Goal: Navigation & Orientation: Find specific page/section

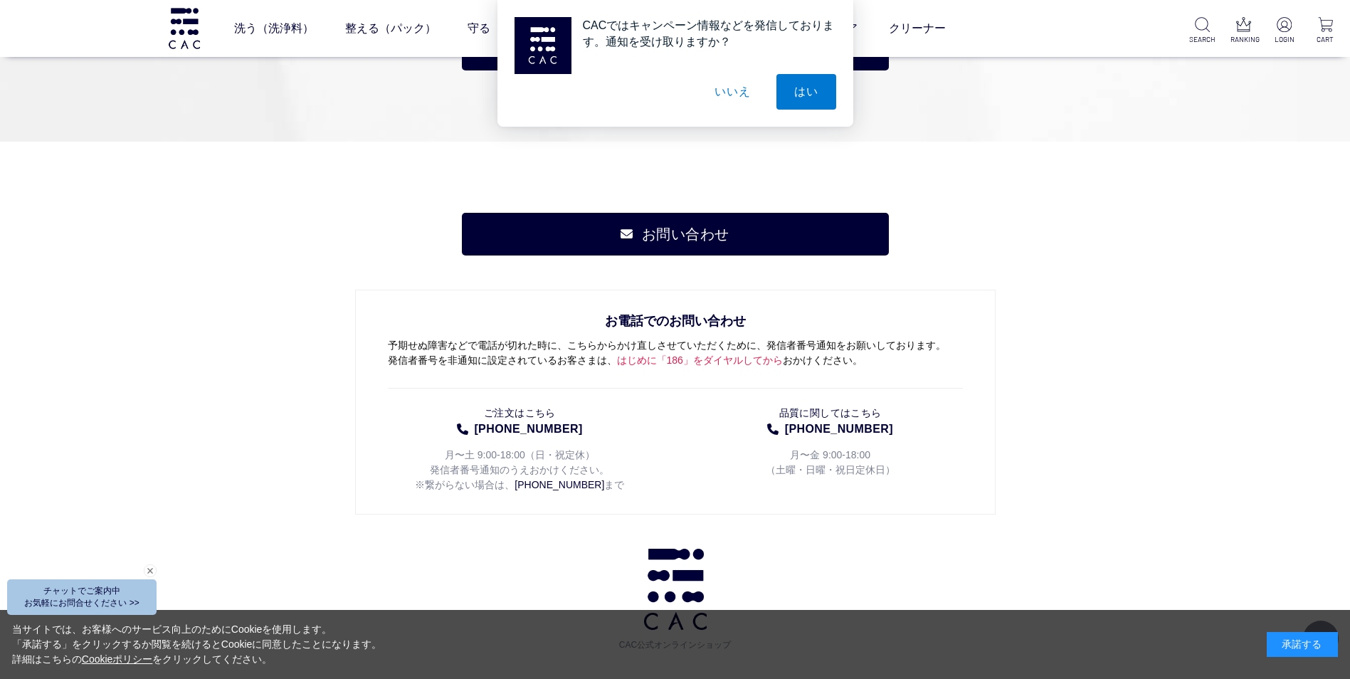
scroll to position [6440, 0]
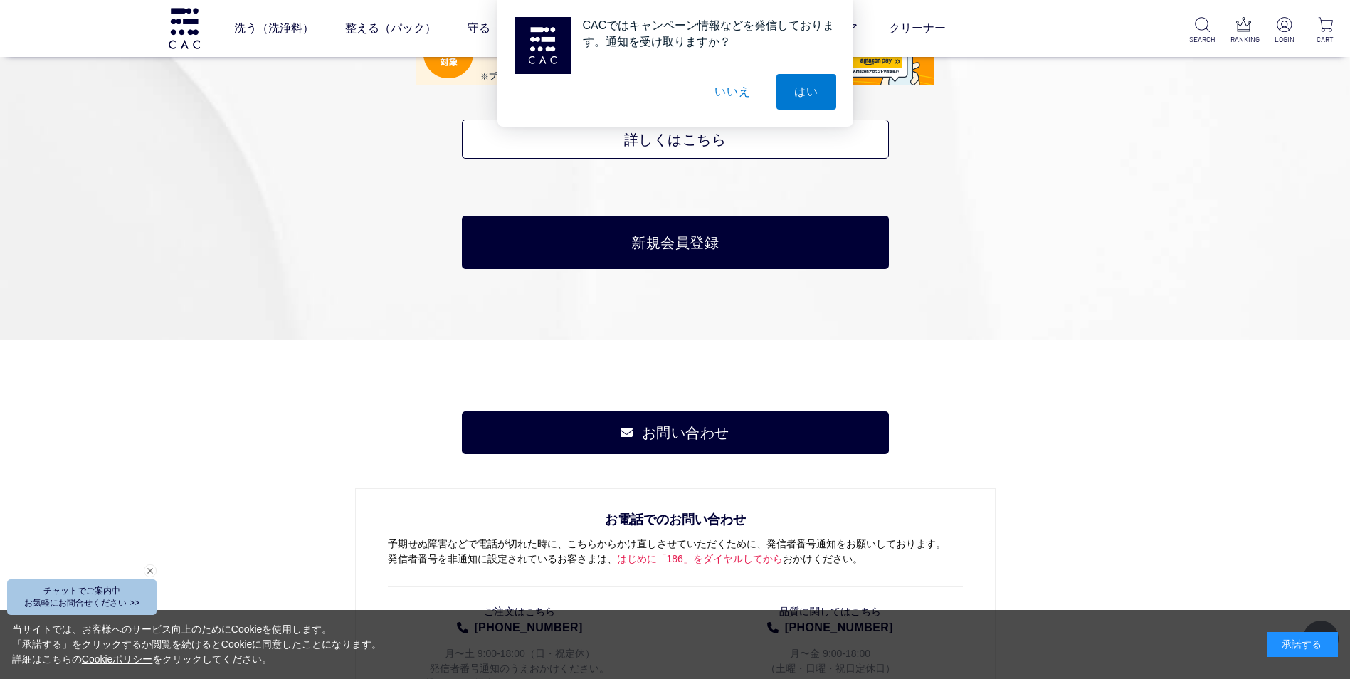
click at [730, 88] on button "いいえ" at bounding box center [732, 92] width 71 height 36
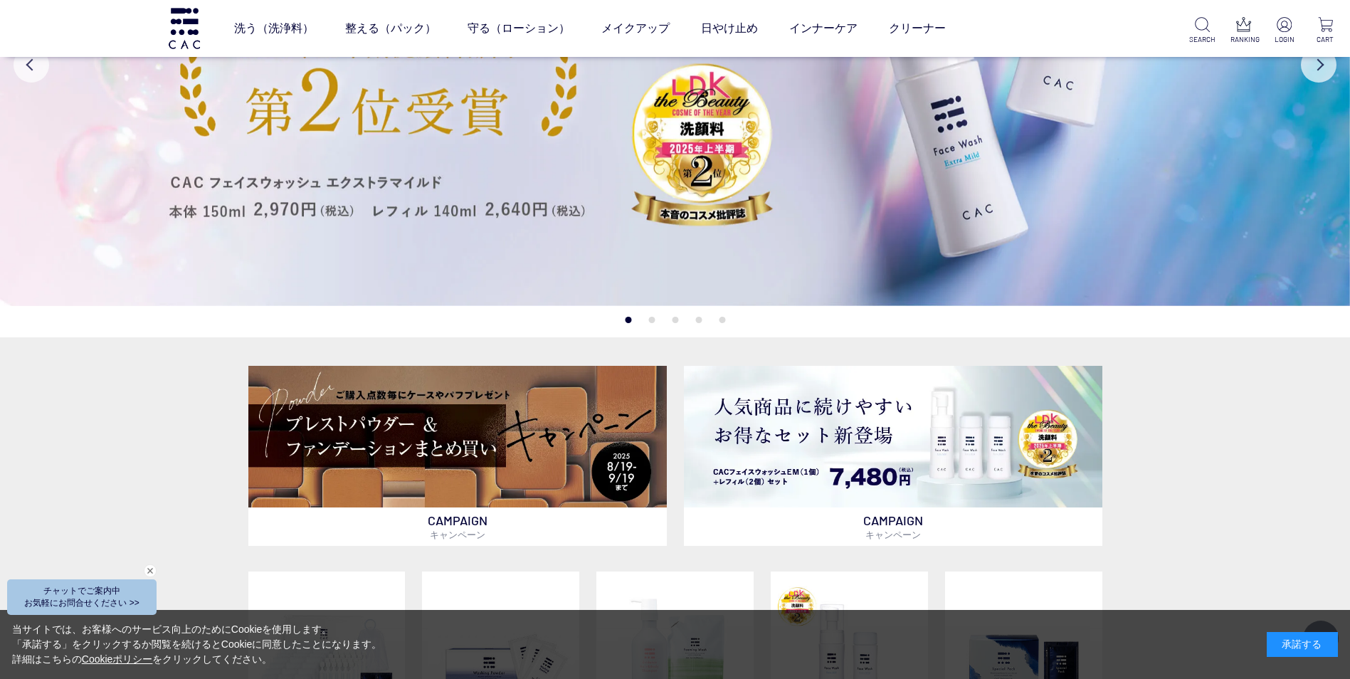
scroll to position [0, 0]
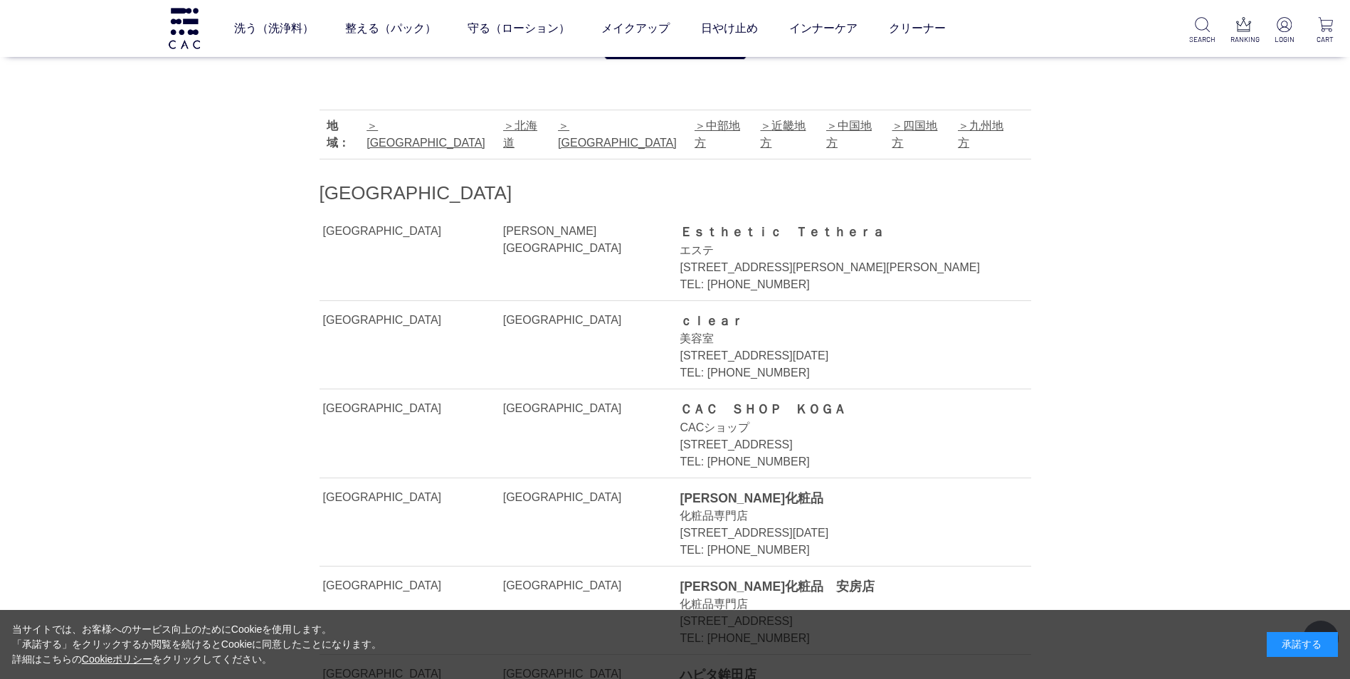
scroll to position [356, 0]
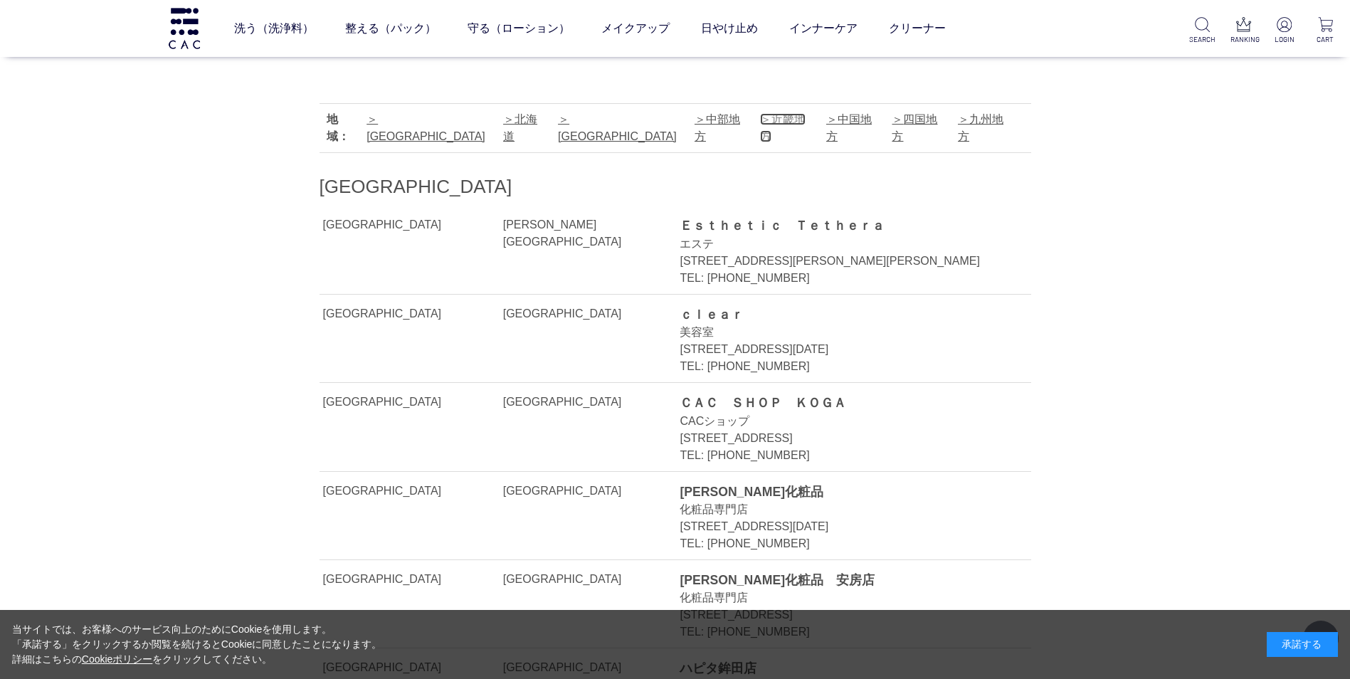
click at [760, 118] on link "近畿地方" at bounding box center [783, 127] width 46 height 29
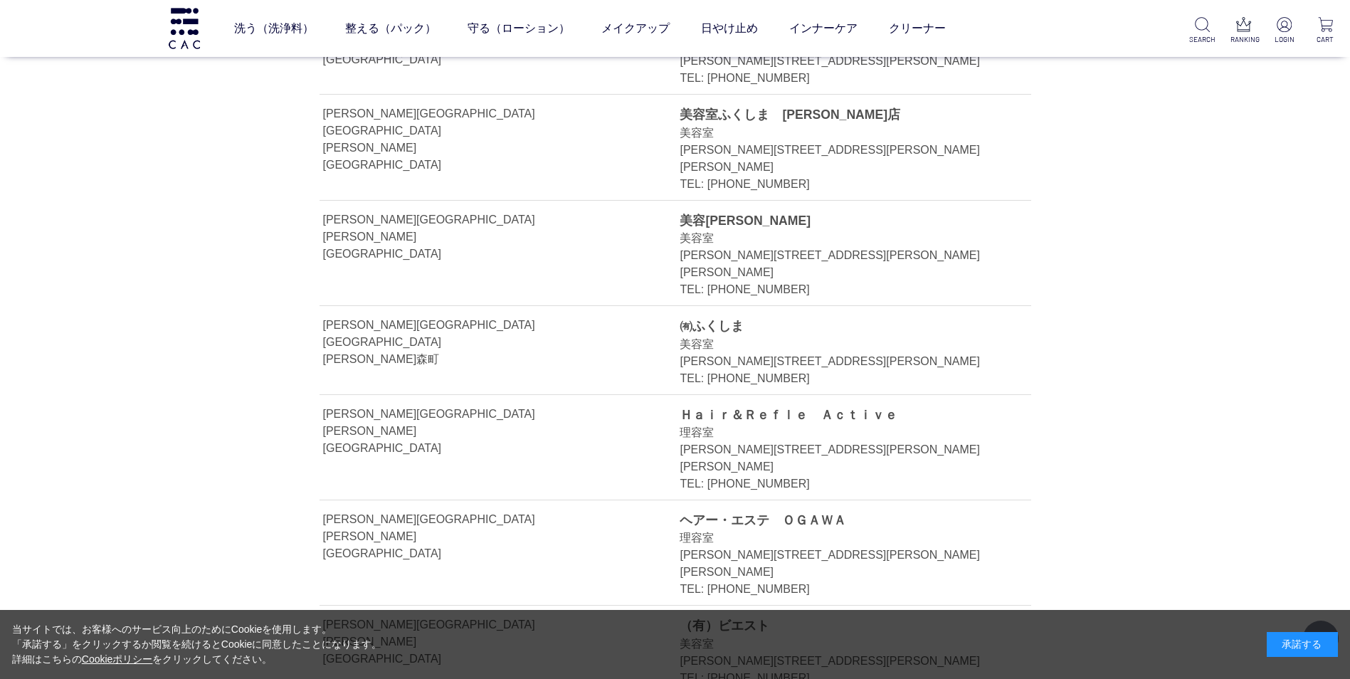
scroll to position [19248, 0]
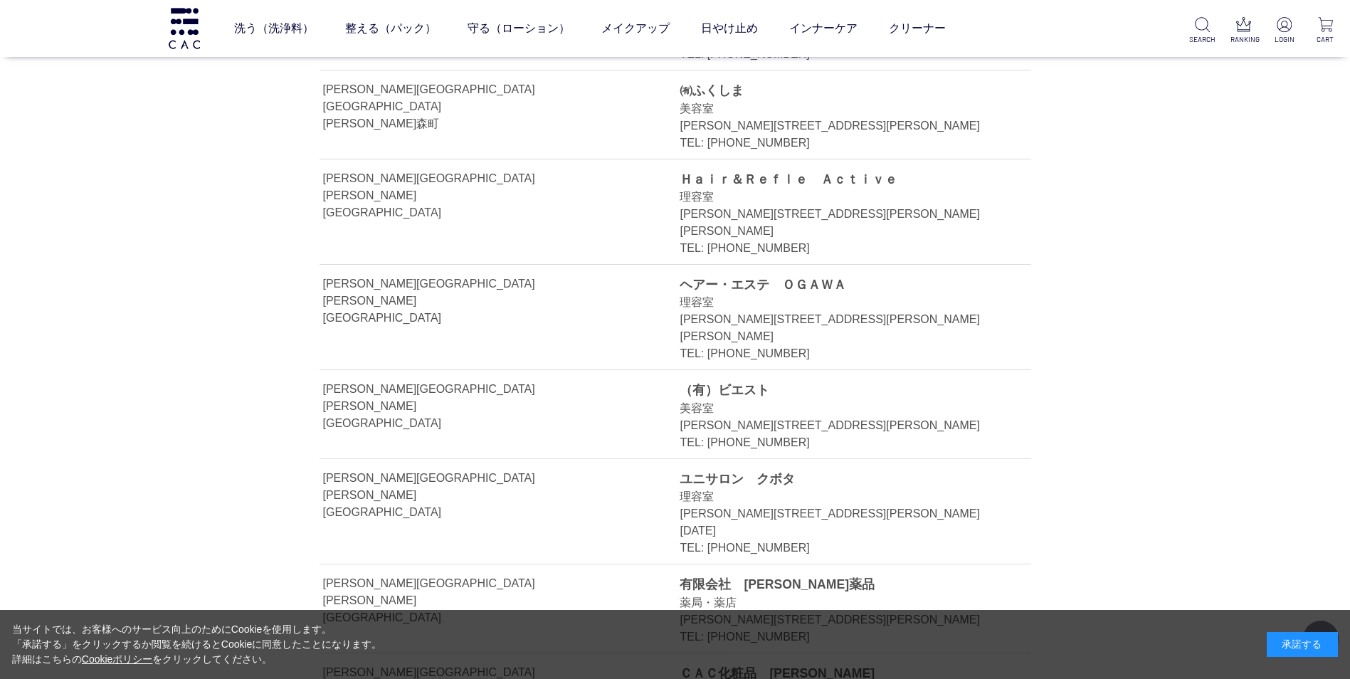
drag, startPoint x: 759, startPoint y: 200, endPoint x: 681, endPoint y: 202, distance: 77.6
copy div "エムボーテ"
